Goal: Information Seeking & Learning: Learn about a topic

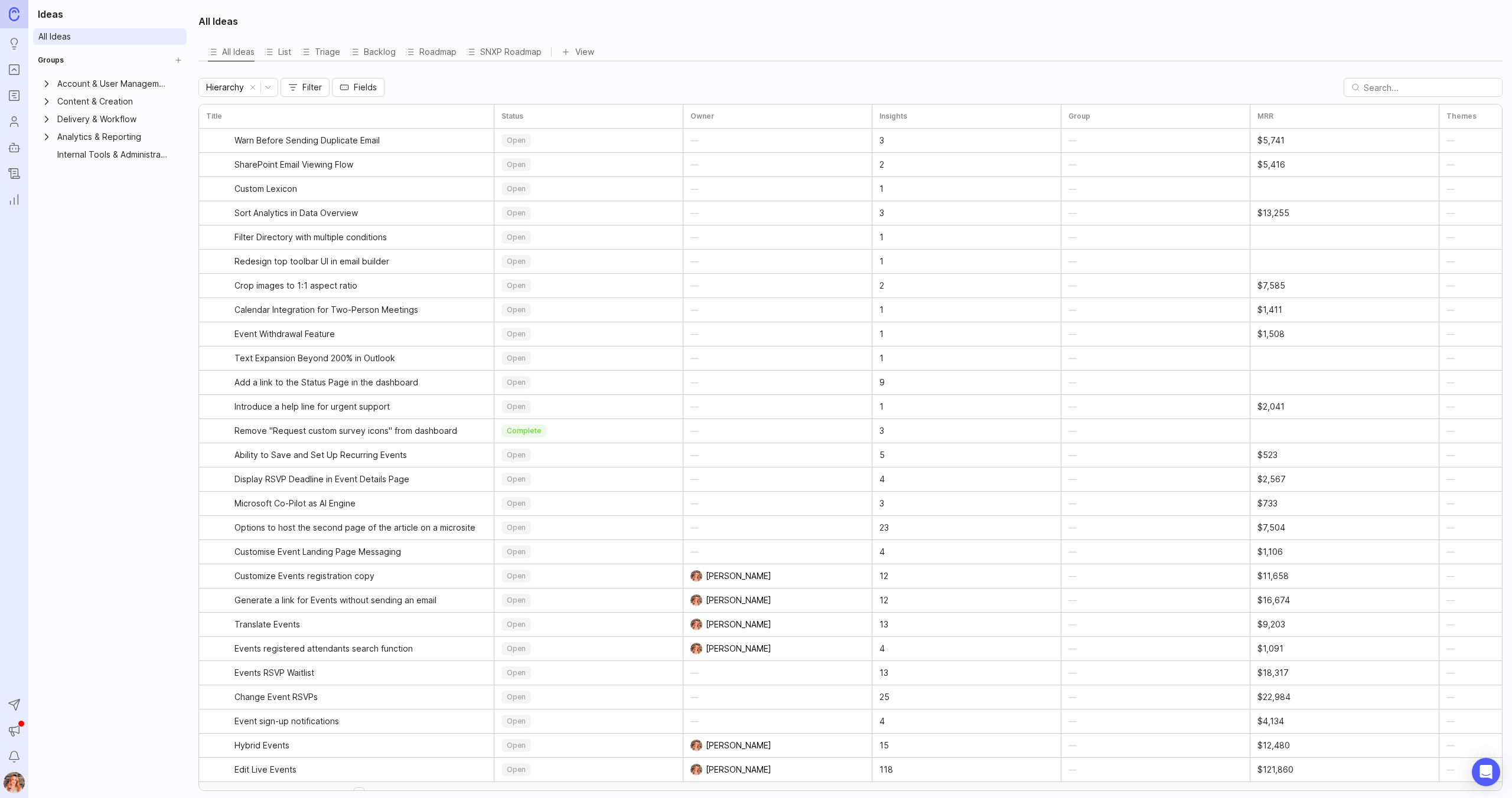
click at [8, 52] on link "Ideas" at bounding box center [15, 44] width 21 height 21
click at [18, 74] on rect "Portal" at bounding box center [15, 70] width 10 height 10
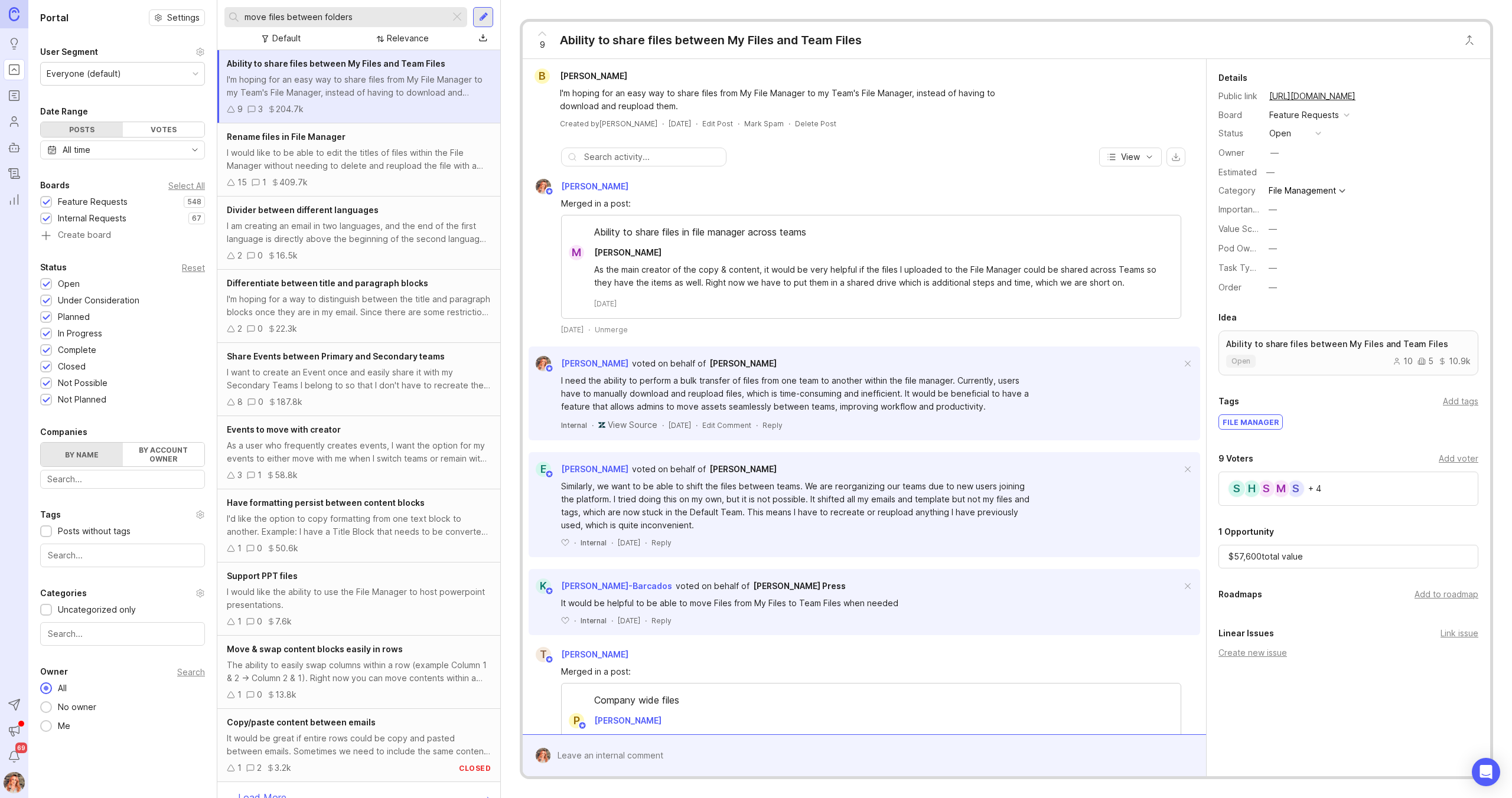
click at [366, 16] on input "move files between folders" at bounding box center [345, 17] width 201 height 13
click at [412, 167] on div "I would like to be able to edit the titles of files within the File Manager wit…" at bounding box center [358, 159] width 264 height 26
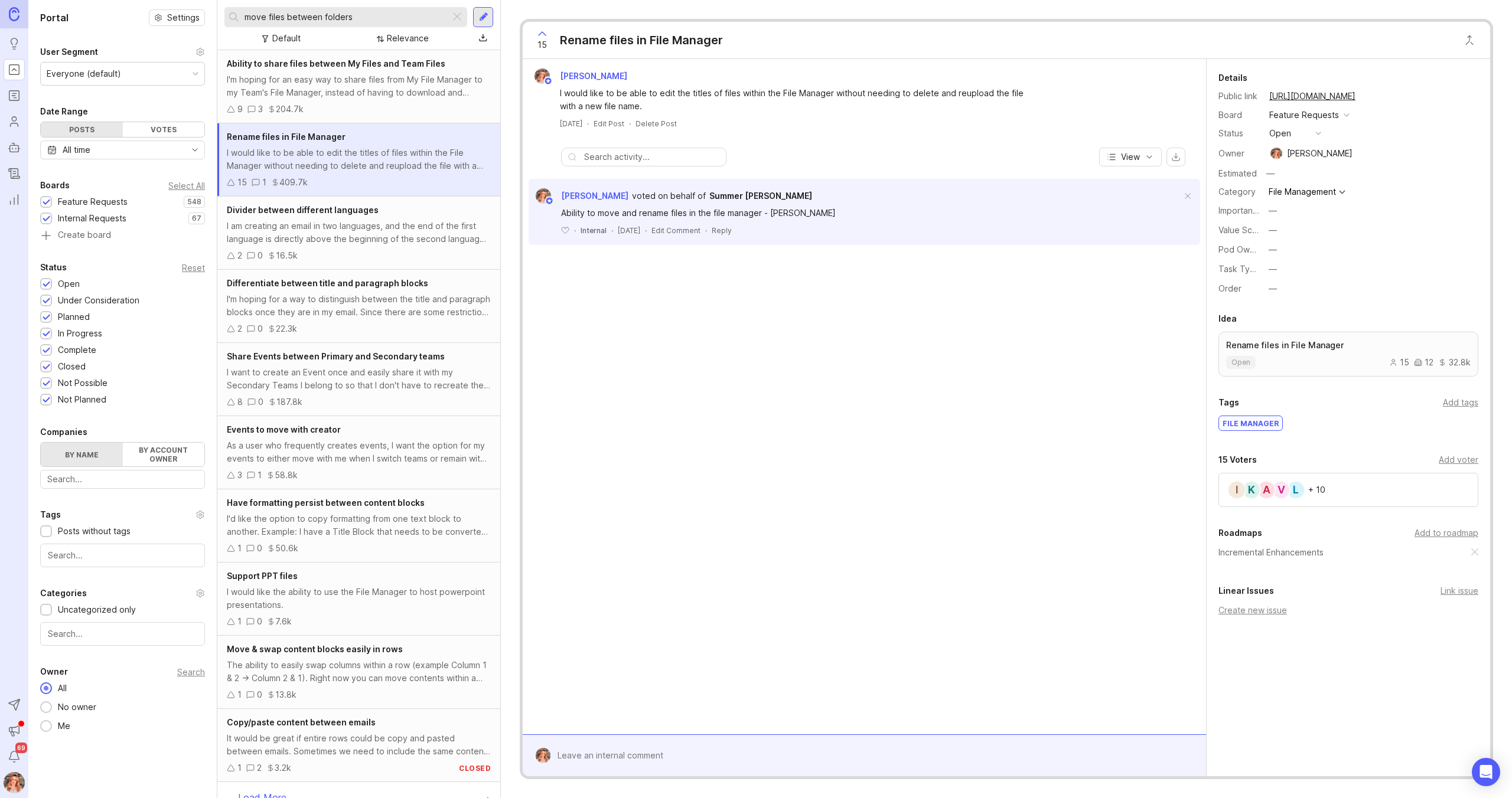
click at [357, 231] on div "I am creating an email in two languages, and the end of the first language is d…" at bounding box center [358, 232] width 264 height 26
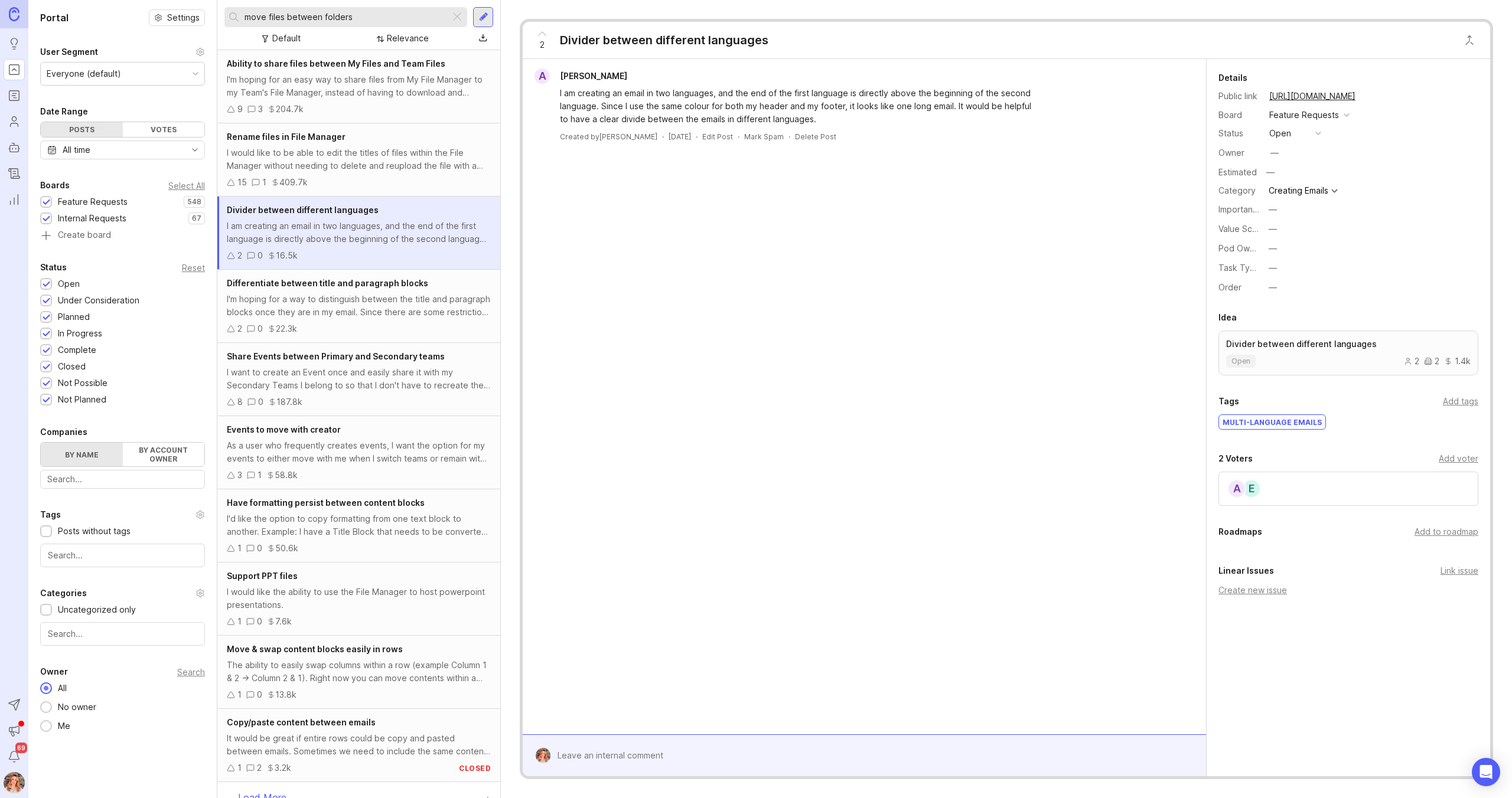
click at [386, 182] on div "15 1 409.7k" at bounding box center [358, 182] width 264 height 13
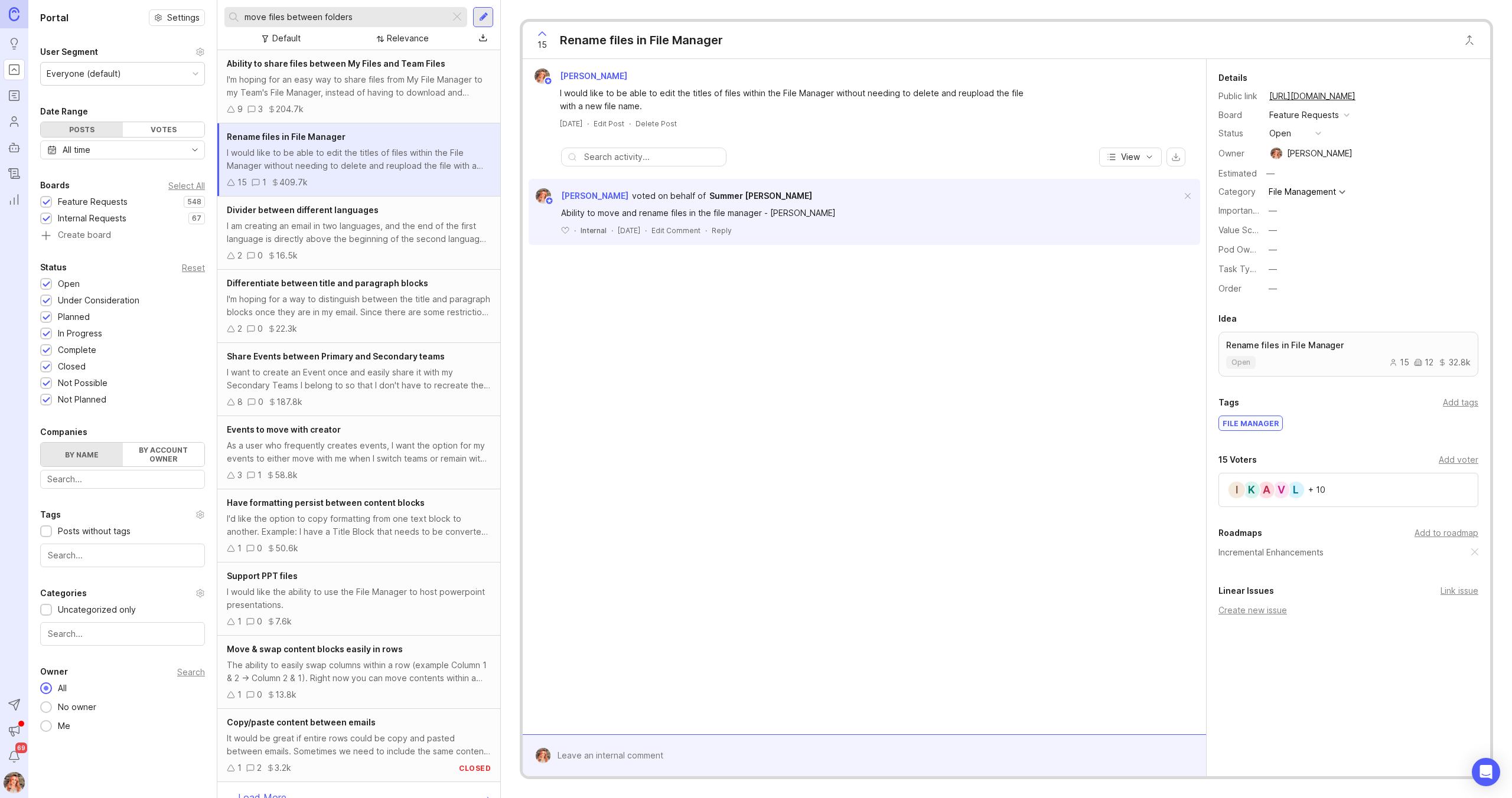
click at [429, 220] on div "I am creating an email in two languages, and the end of the first language is d…" at bounding box center [358, 232] width 264 height 26
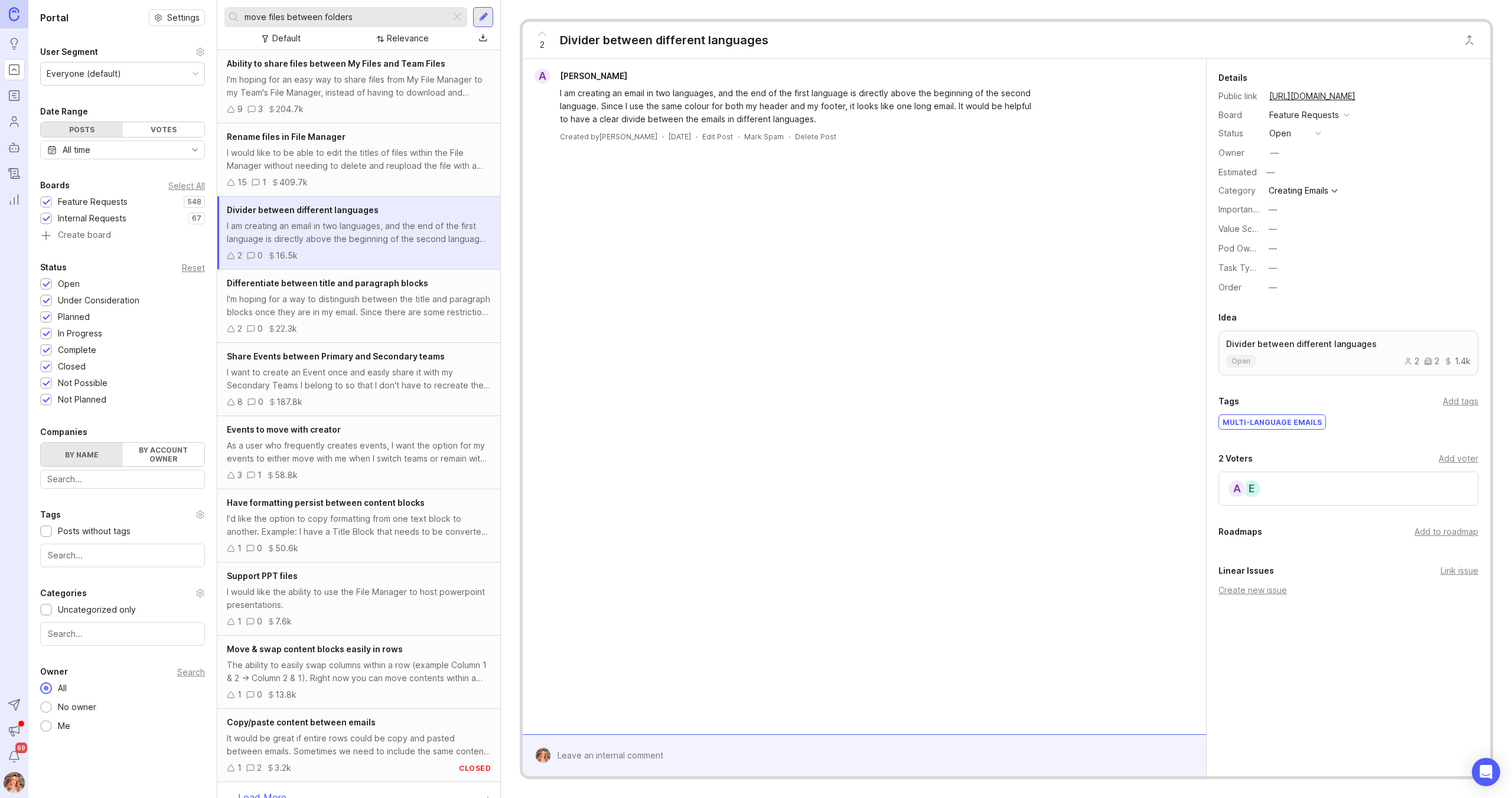
click at [358, 13] on input "move files between folders" at bounding box center [345, 17] width 201 height 13
type input "m"
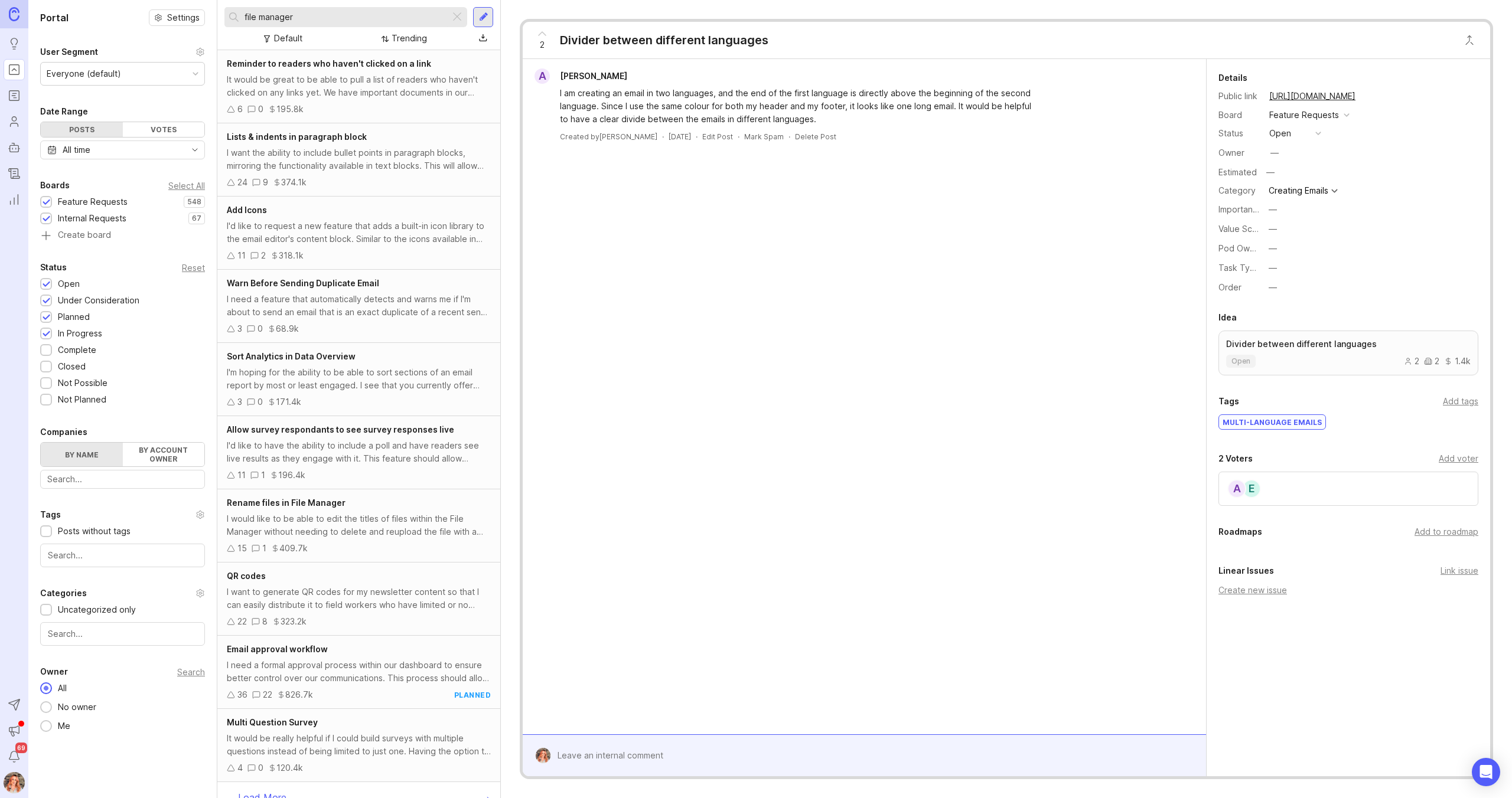
type input "file manager"
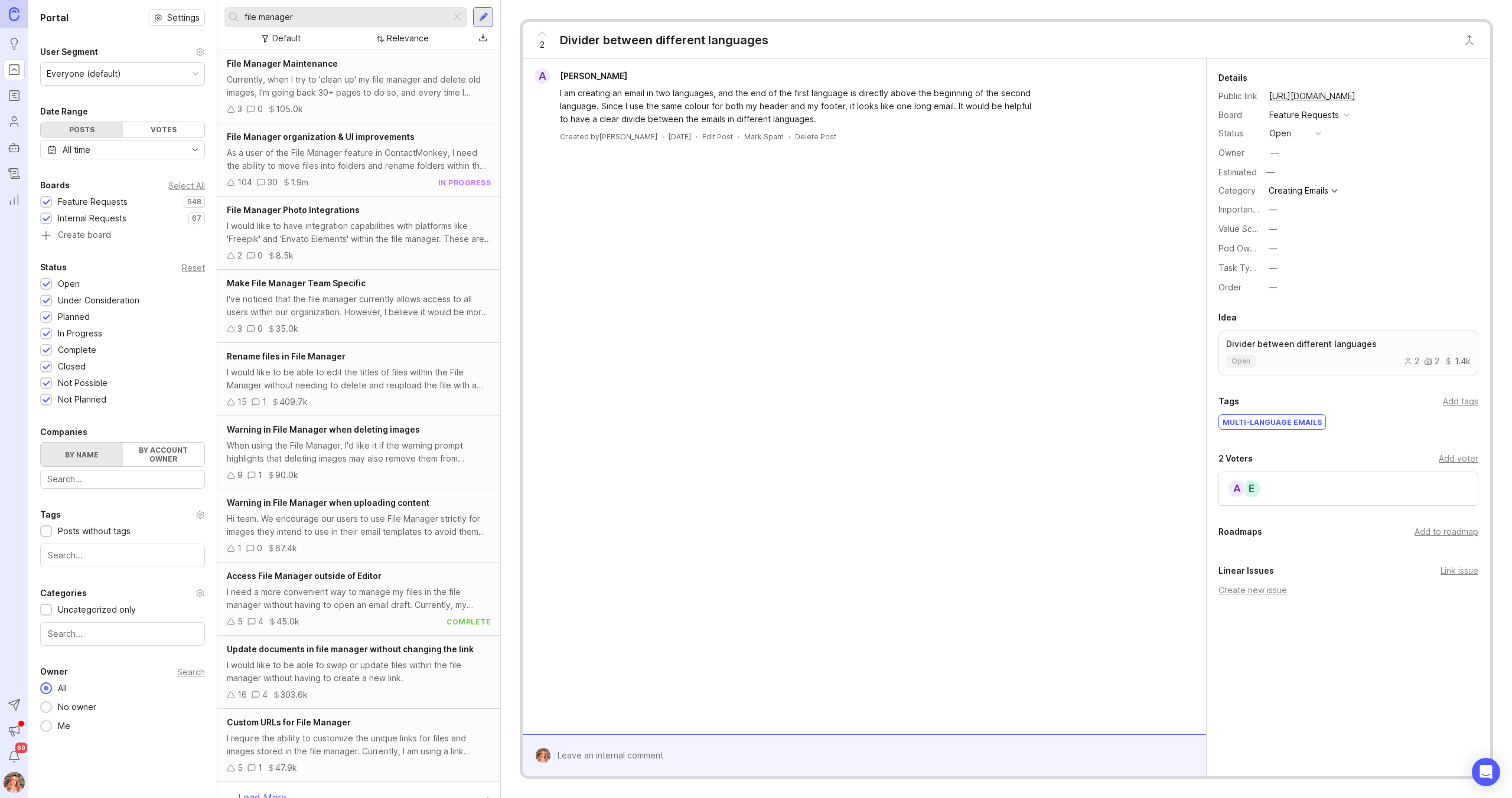
click at [410, 75] on div "Currently, when I try to 'clean up' my file manager and delete old images, I'm …" at bounding box center [358, 86] width 264 height 26
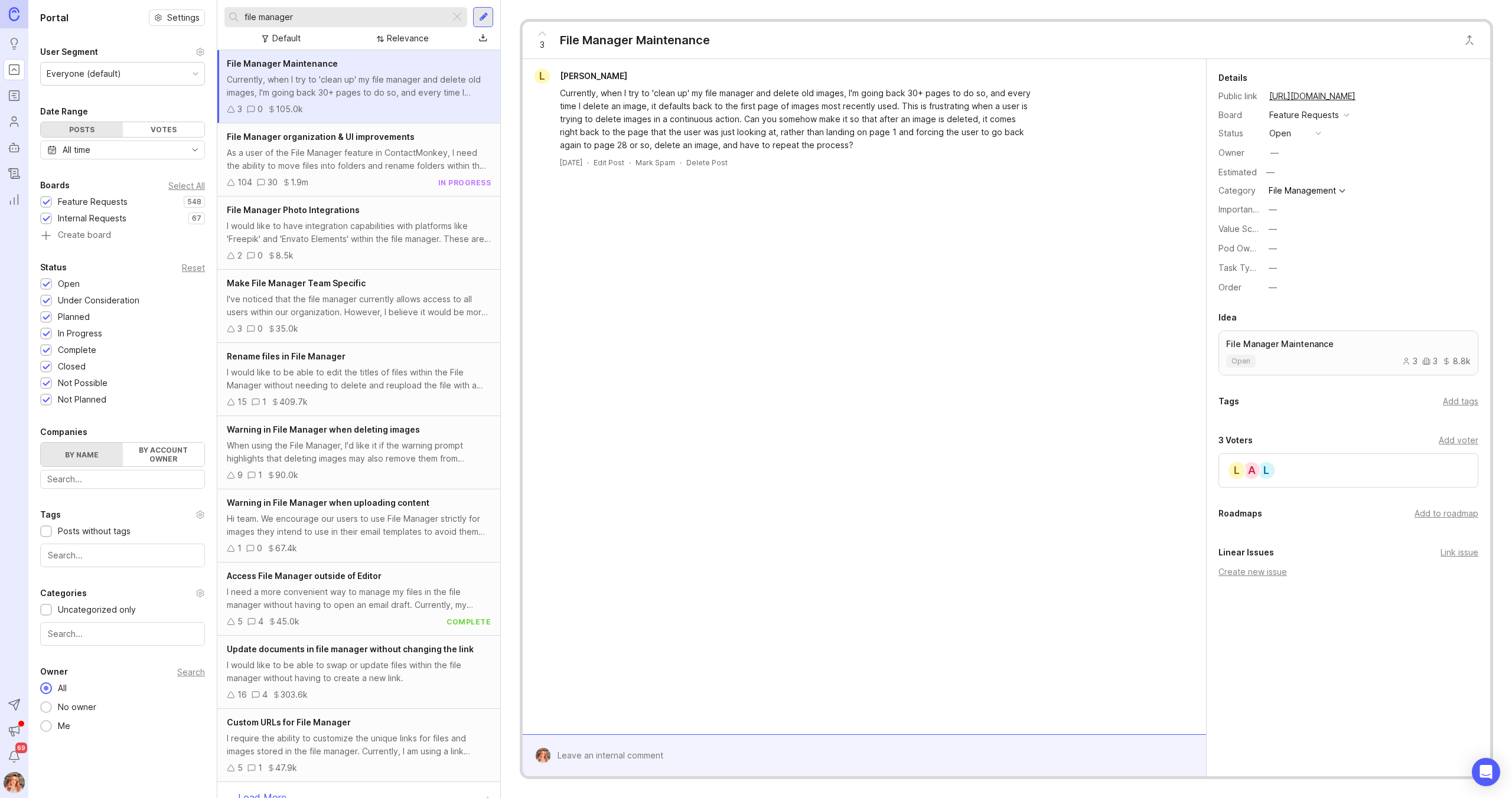
click at [394, 85] on div "Currently, when I try to 'clean up' my file manager and delete old images, I'm …" at bounding box center [358, 86] width 264 height 26
click at [341, 135] on span "File Manager organization & UI improvements" at bounding box center [320, 137] width 188 height 10
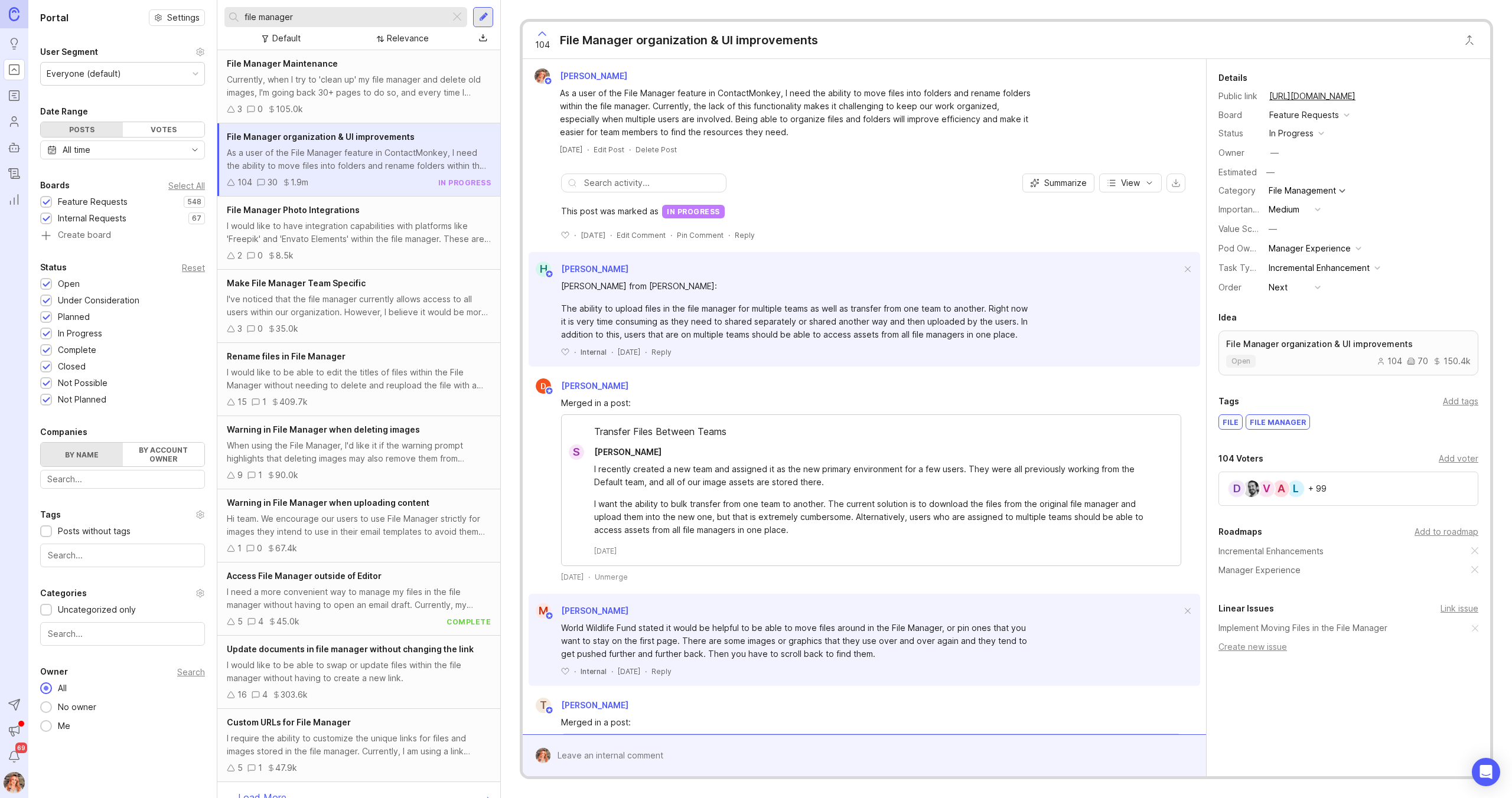
click at [441, 93] on div "Currently, when I try to 'clean up' my file manager and delete old images, I'm …" at bounding box center [358, 86] width 264 height 26
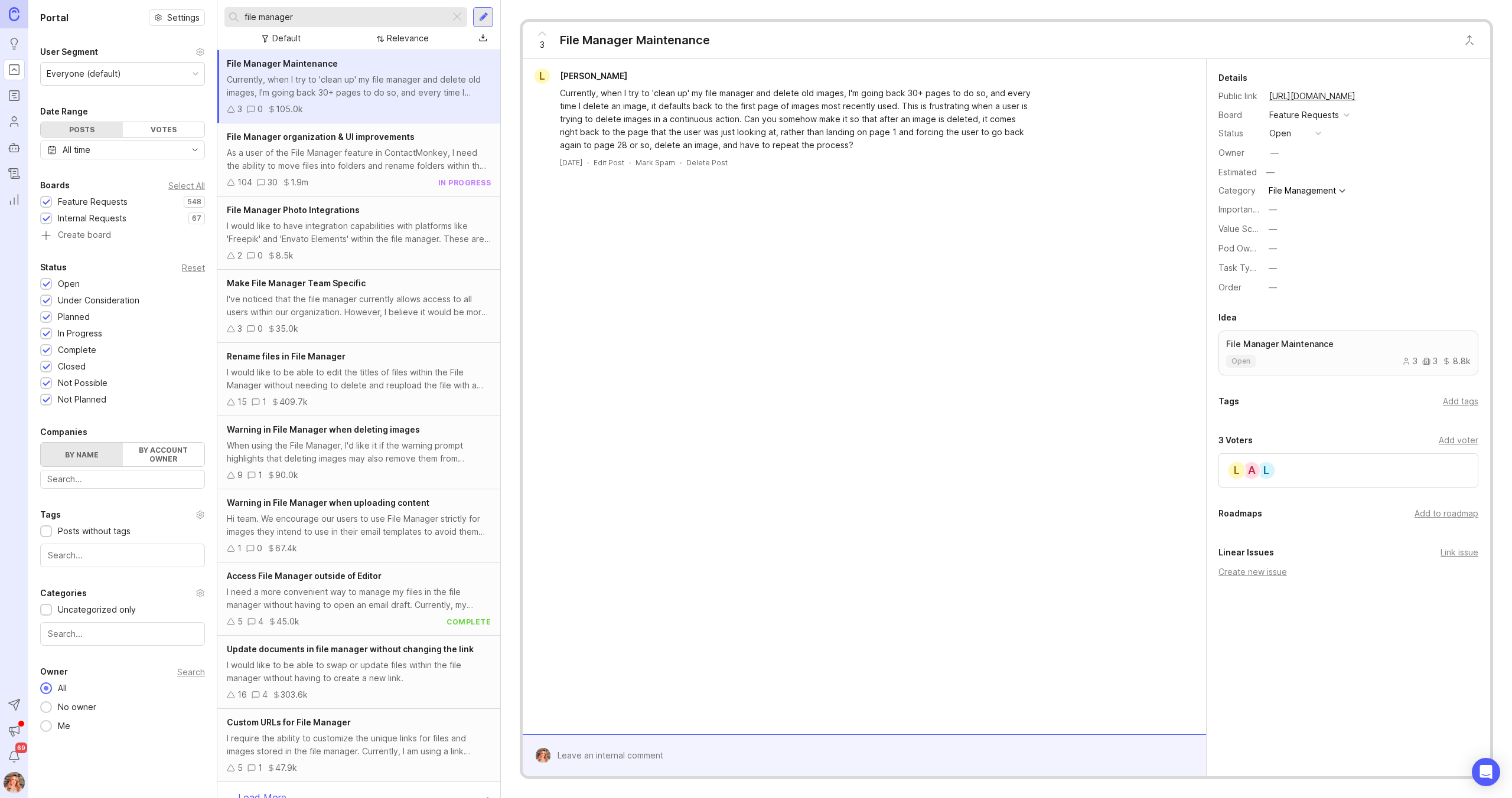
click at [1436, 515] on div "Add to roadmap" at bounding box center [1446, 513] width 63 height 13
click at [326, 138] on span "File Manager organization & UI improvements" at bounding box center [320, 137] width 188 height 10
